Goal: Transaction & Acquisition: Purchase product/service

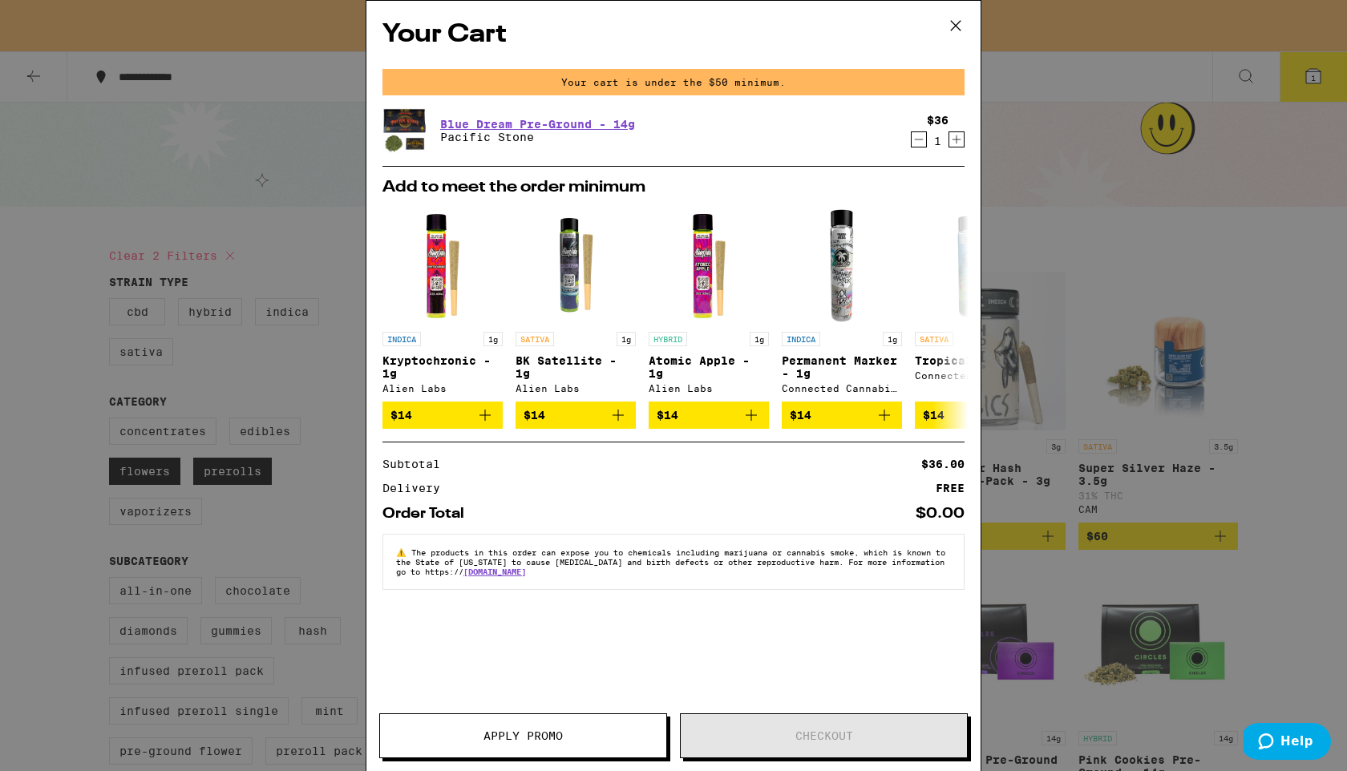
click at [954, 27] on icon at bounding box center [956, 26] width 10 height 10
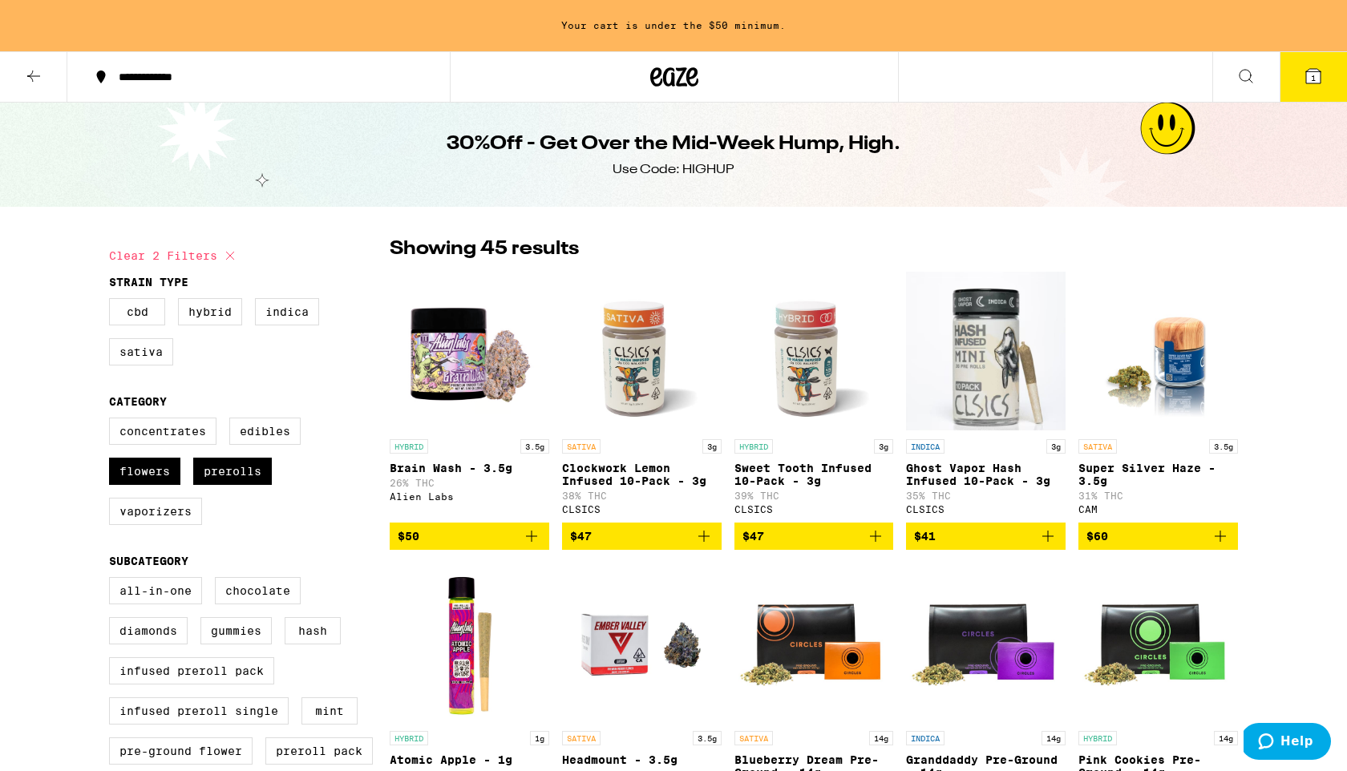
click at [35, 75] on icon at bounding box center [33, 76] width 13 height 11
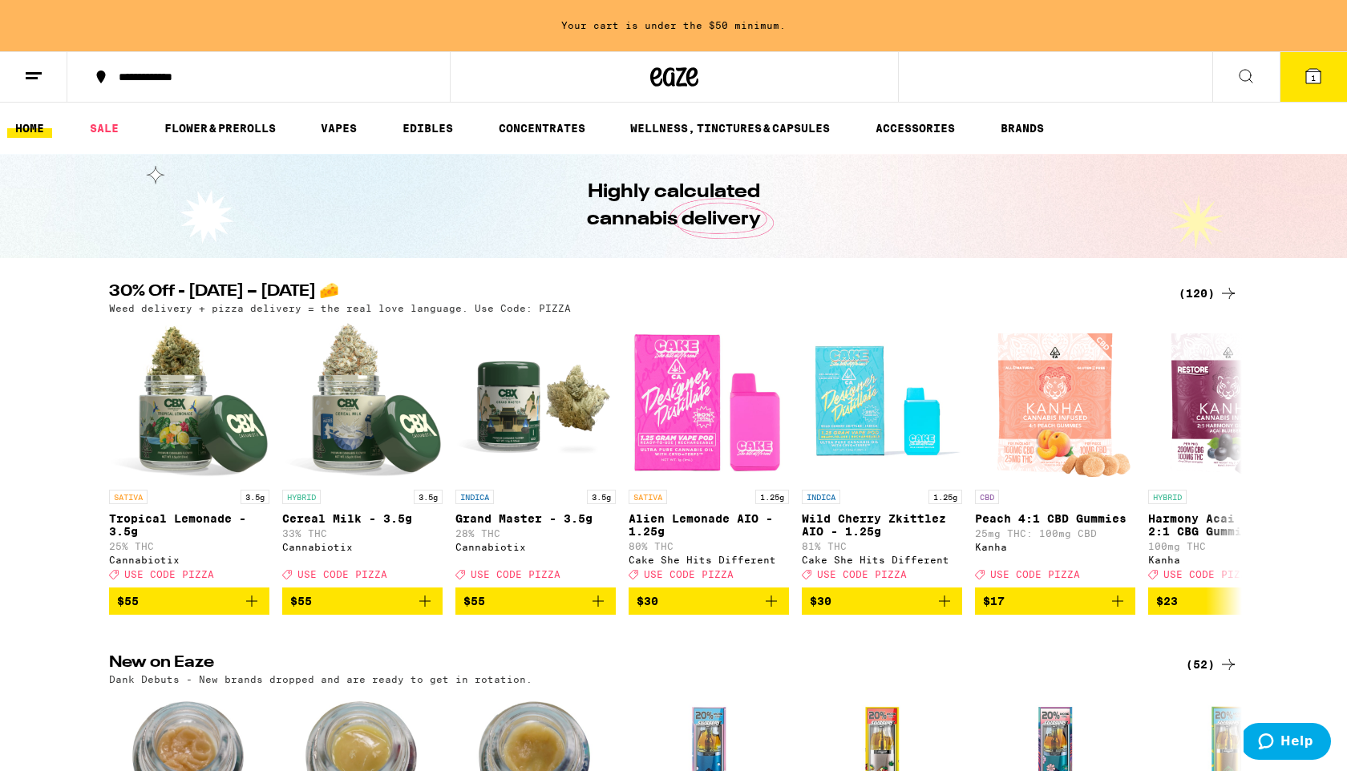
click at [1209, 295] on div "(120)" at bounding box center [1208, 293] width 59 height 19
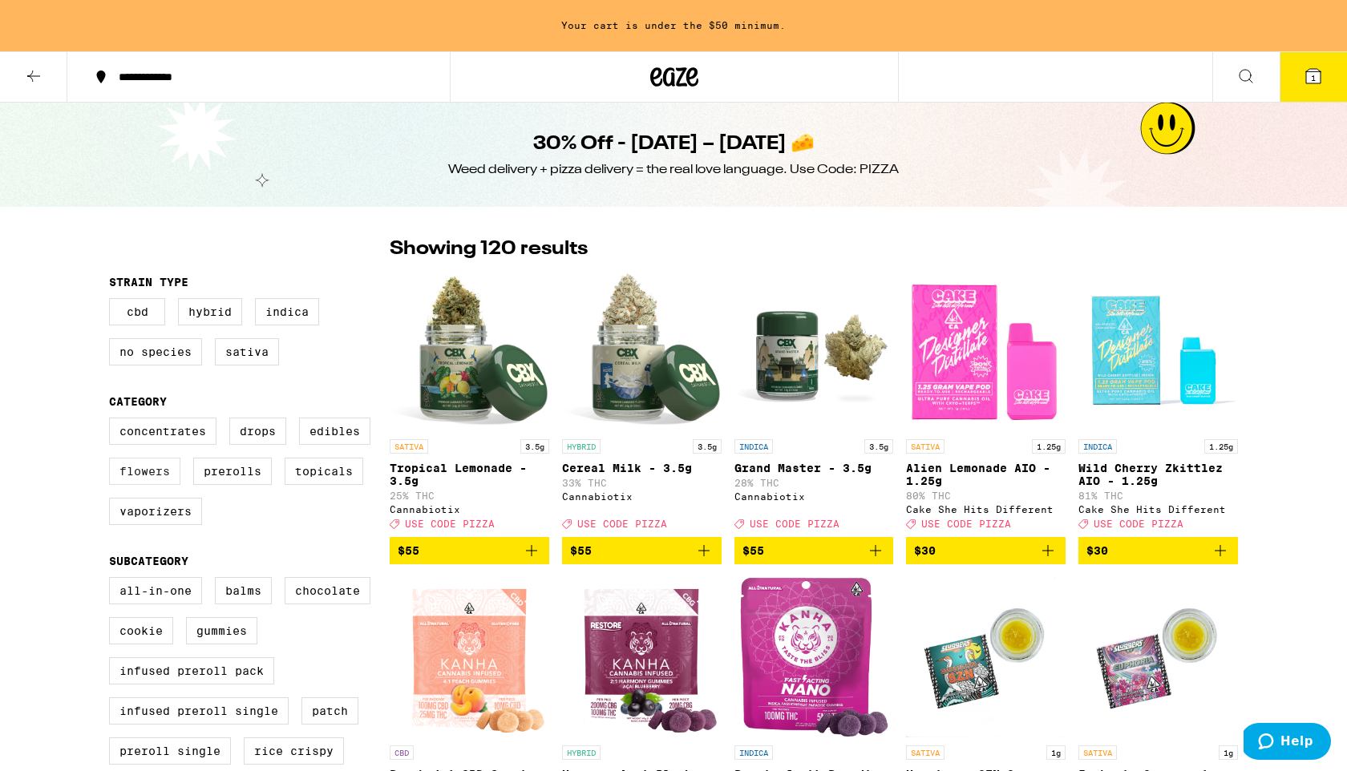
click at [161, 485] on label "Flowers" at bounding box center [144, 471] width 71 height 27
click at [113, 421] on input "Flowers" at bounding box center [112, 420] width 1 height 1
checkbox input "true"
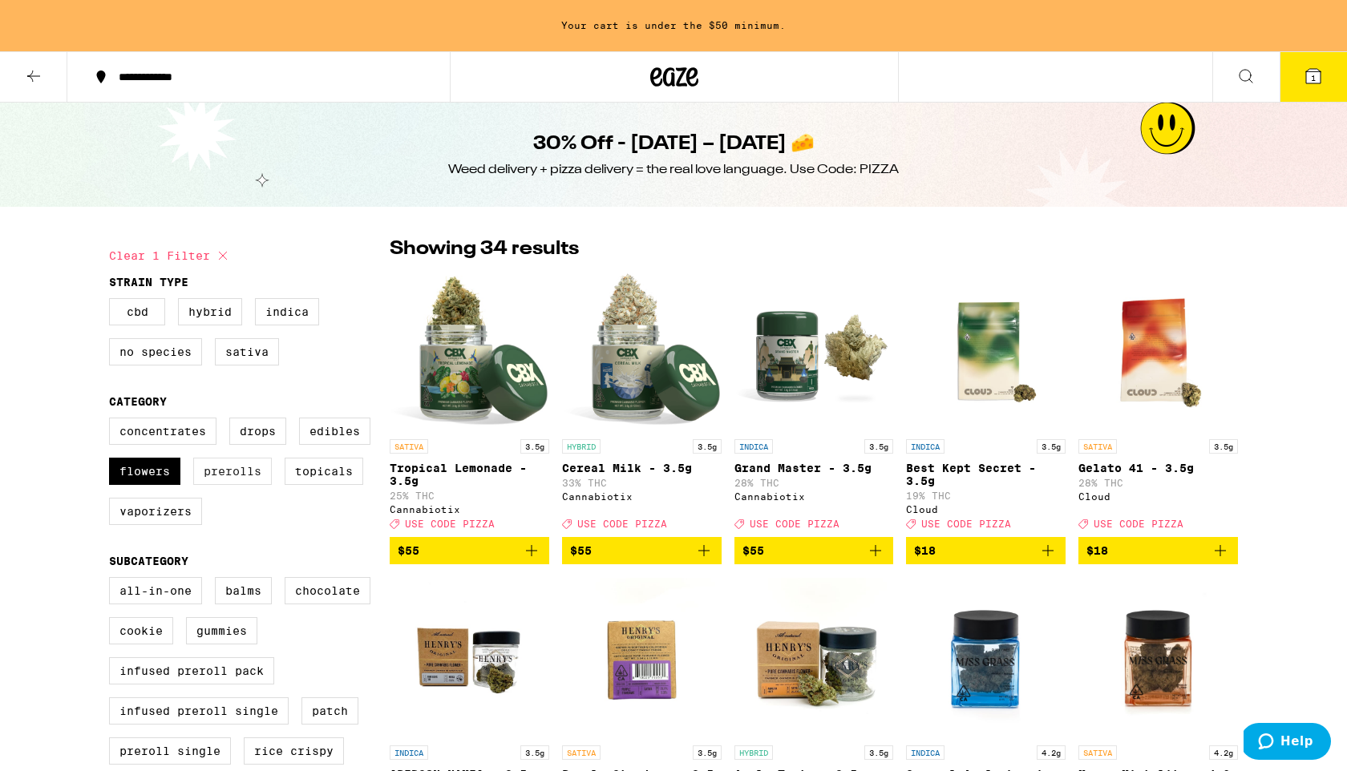
click at [236, 485] on label "Prerolls" at bounding box center [232, 471] width 79 height 27
click at [113, 421] on input "Prerolls" at bounding box center [112, 420] width 1 height 1
checkbox input "true"
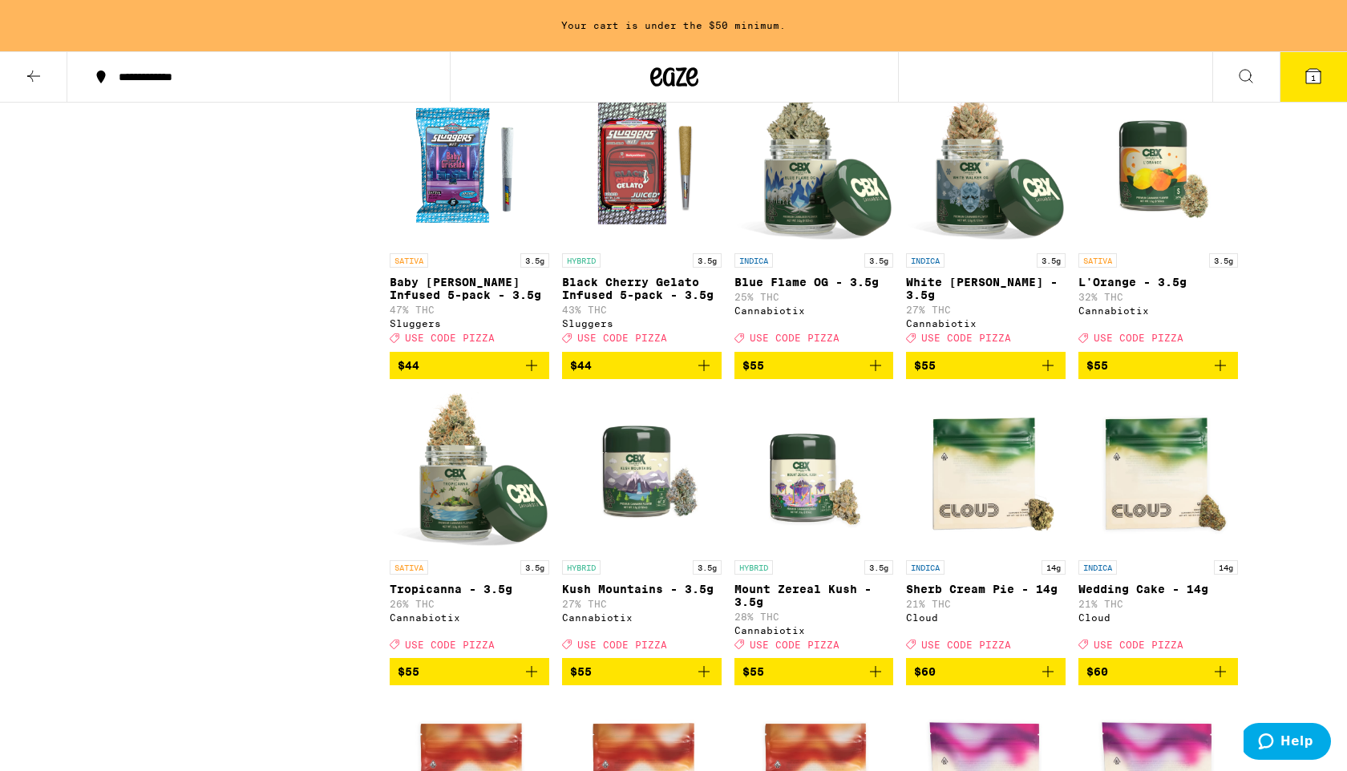
scroll to position [1714, 0]
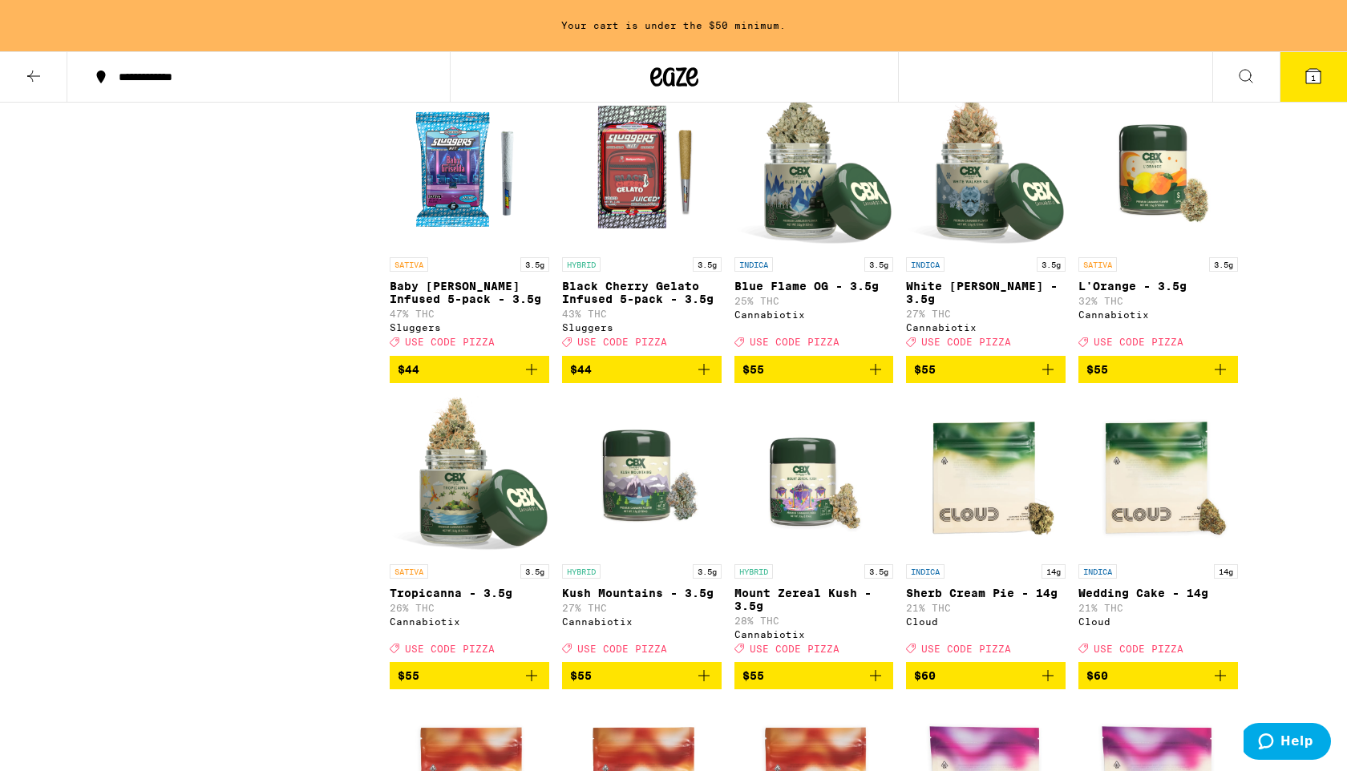
click at [1160, 379] on span "$55" at bounding box center [1158, 369] width 144 height 19
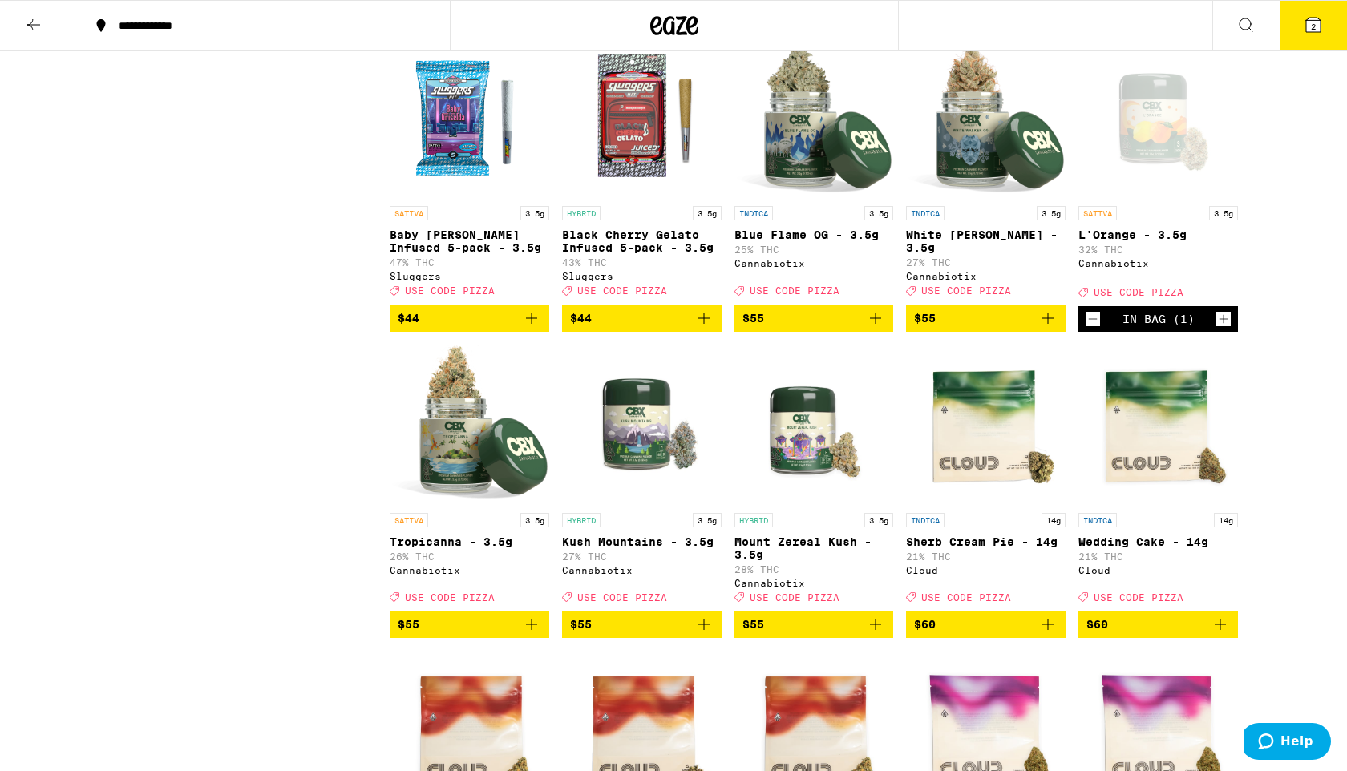
scroll to position [1663, 0]
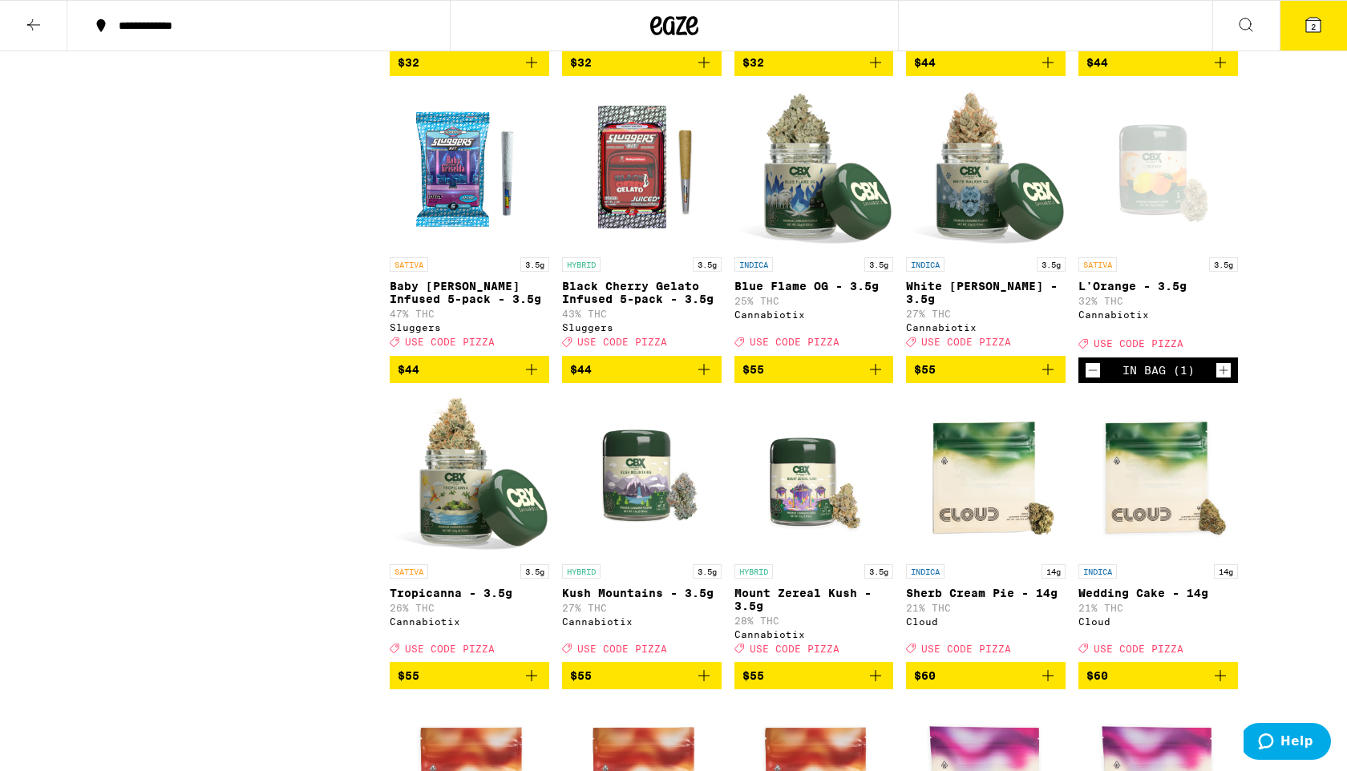
click at [1317, 22] on icon at bounding box center [1313, 25] width 14 height 14
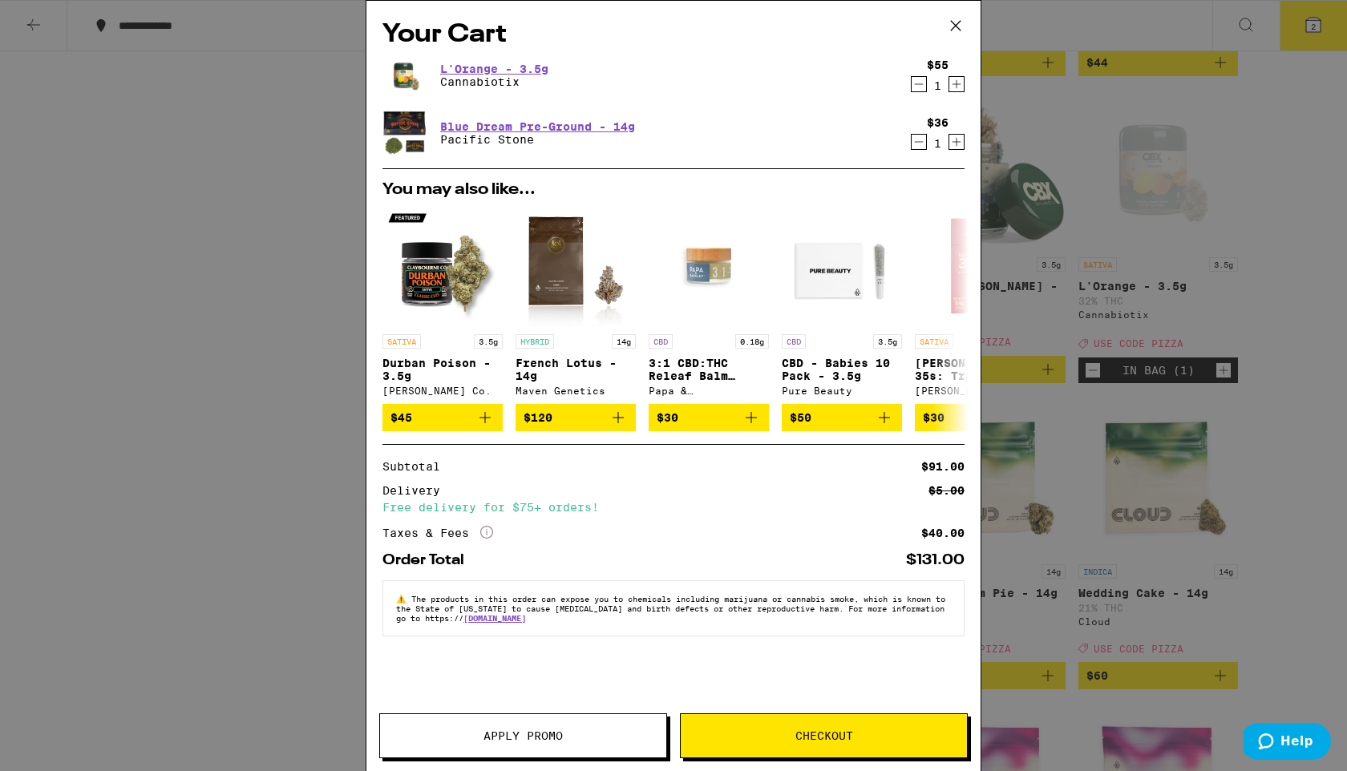
click at [445, 738] on span "Apply Promo" at bounding box center [523, 735] width 286 height 11
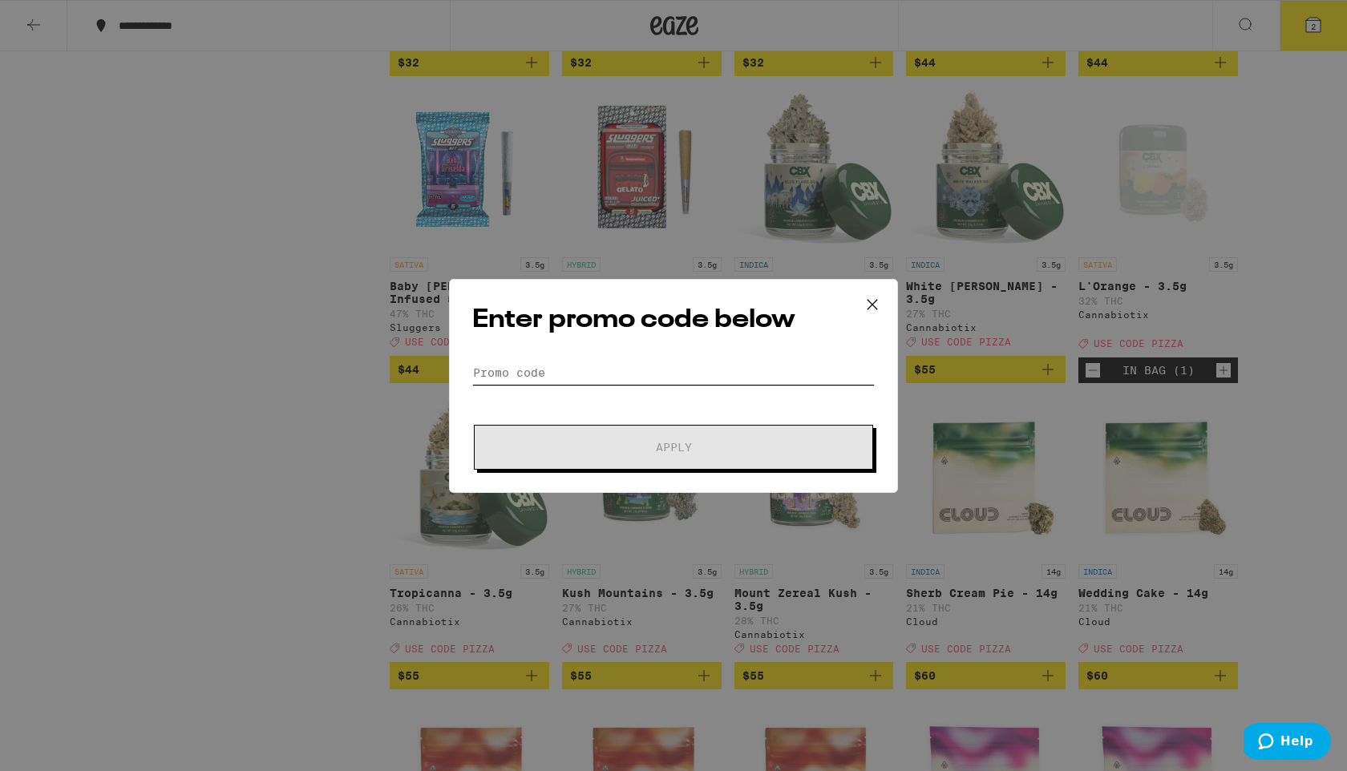
click at [485, 362] on input "Promo Code" at bounding box center [673, 373] width 402 height 24
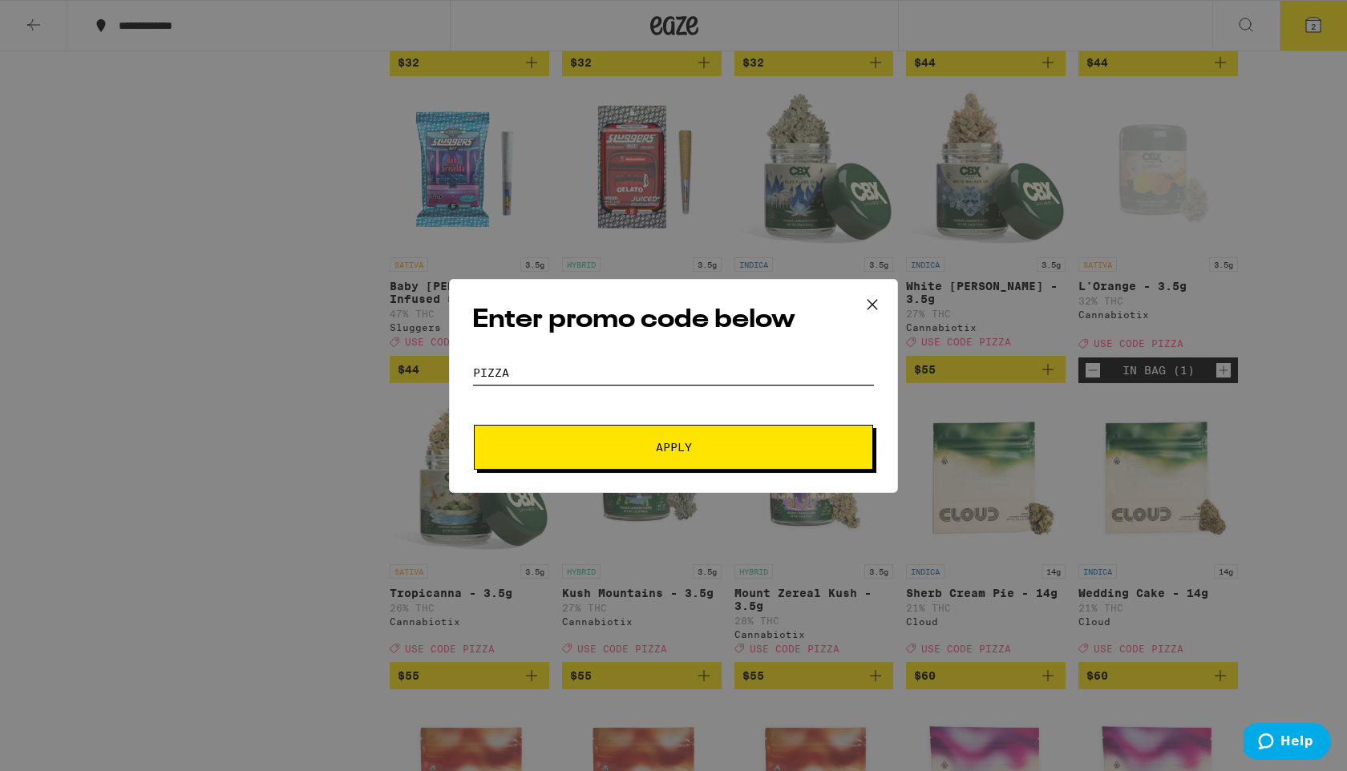
type input "PIZZA"
click at [682, 445] on span "Apply" at bounding box center [674, 447] width 36 height 11
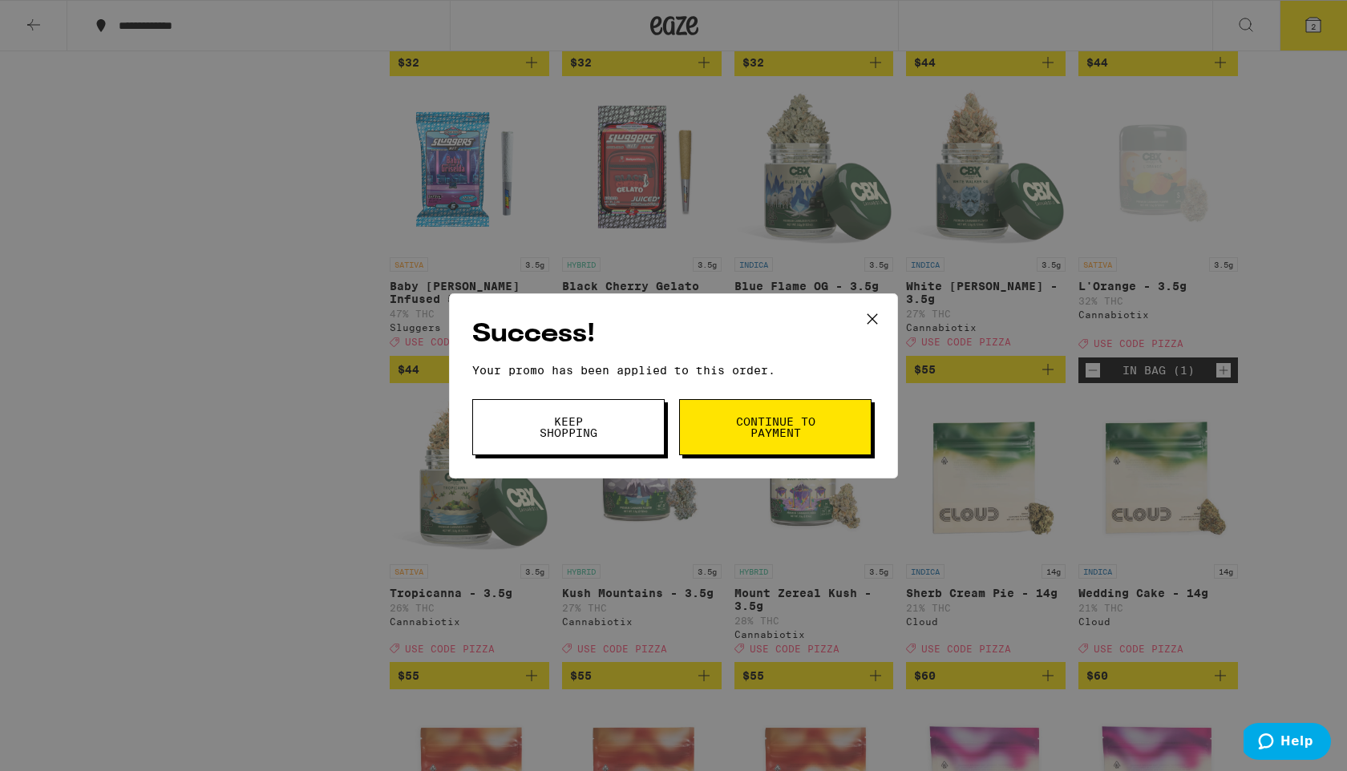
click at [814, 431] on span "Continue to payment" at bounding box center [775, 427] width 82 height 22
